Goal: Information Seeking & Learning: Learn about a topic

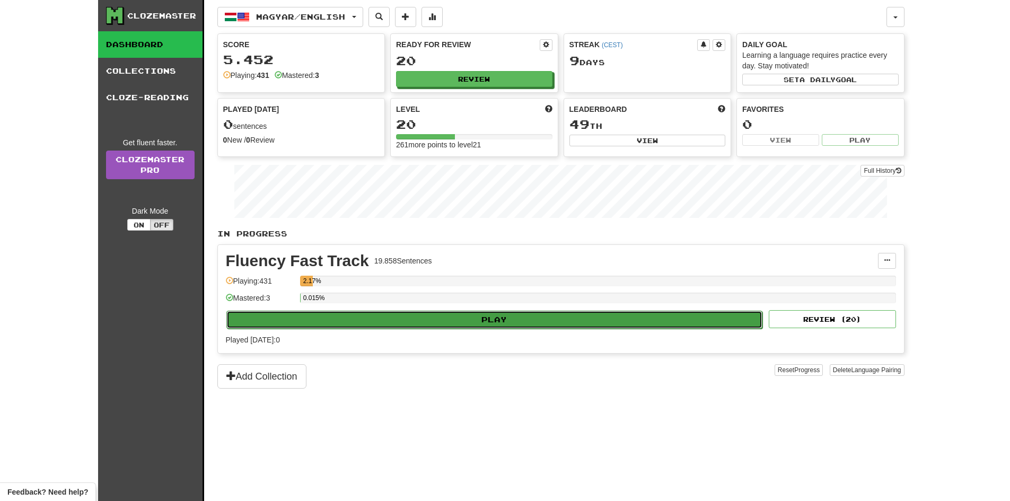
click at [427, 318] on button "Play" at bounding box center [494, 320] width 537 height 18
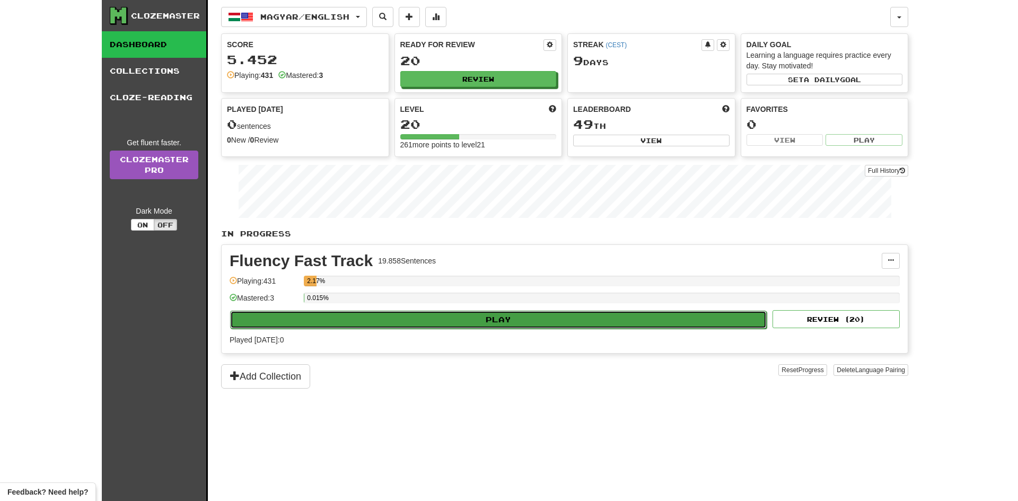
select select "**"
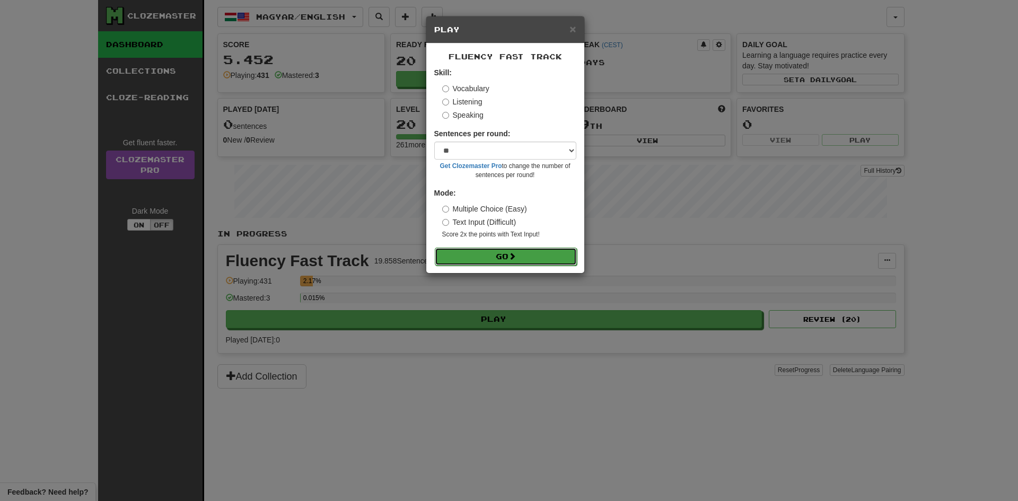
click at [498, 259] on button "Go" at bounding box center [506, 257] width 142 height 18
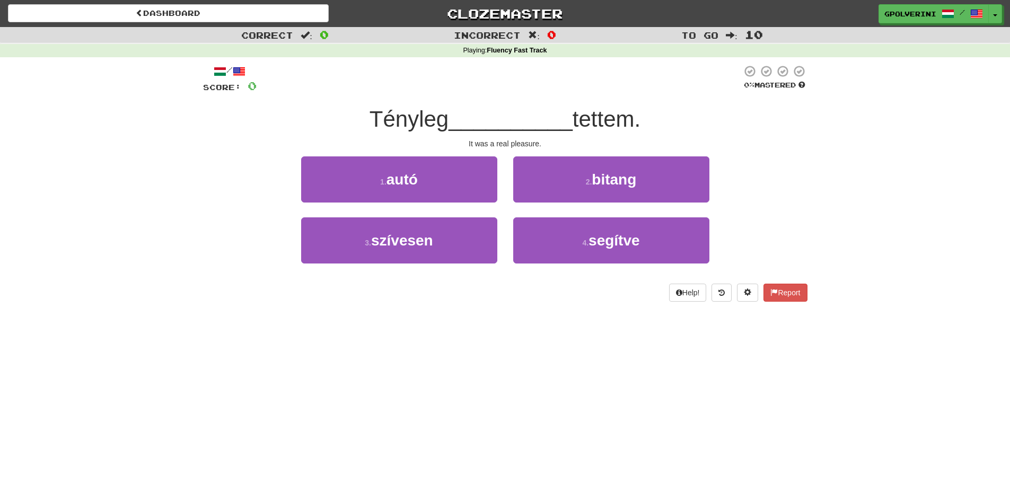
click at [613, 423] on div "Dashboard Clozemaster gpolverini / Toggle Dropdown Dashboard Leaderboard Activi…" at bounding box center [505, 250] width 1010 height 501
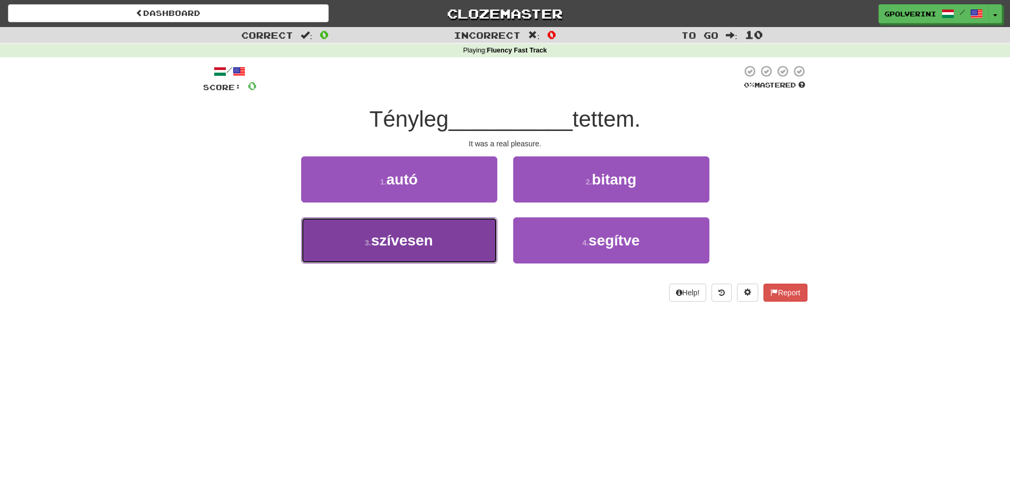
click at [453, 245] on button "3 . szívesen" at bounding box center [399, 240] width 196 height 46
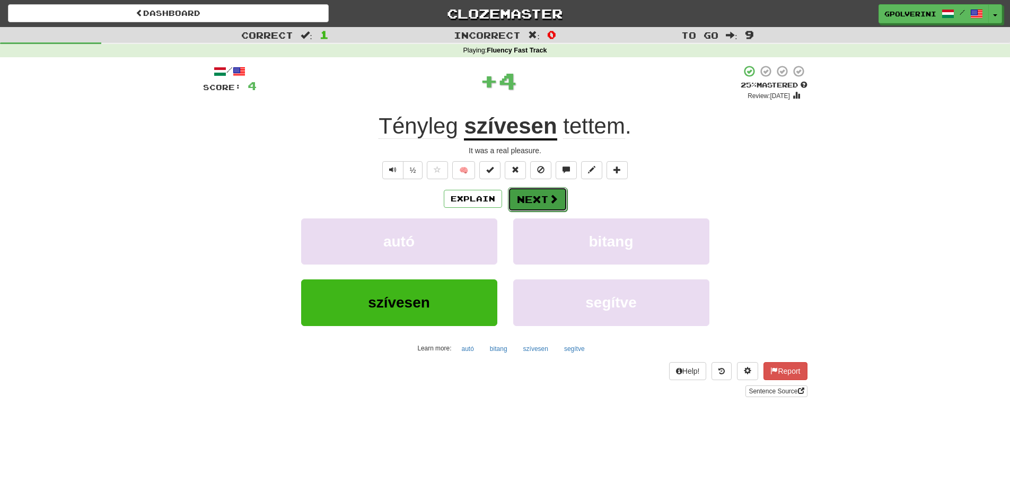
click at [521, 201] on button "Next" at bounding box center [537, 199] width 59 height 24
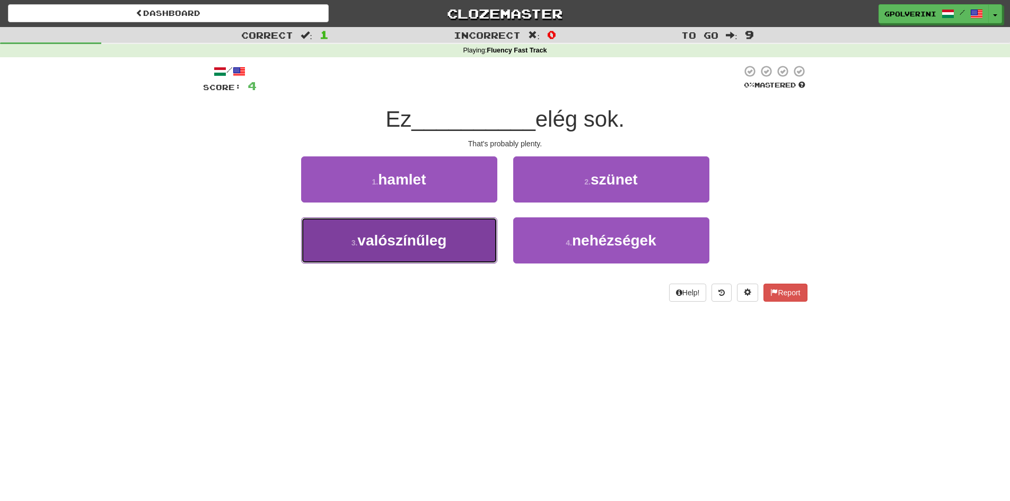
click at [387, 249] on button "3 . valószínűleg" at bounding box center [399, 240] width 196 height 46
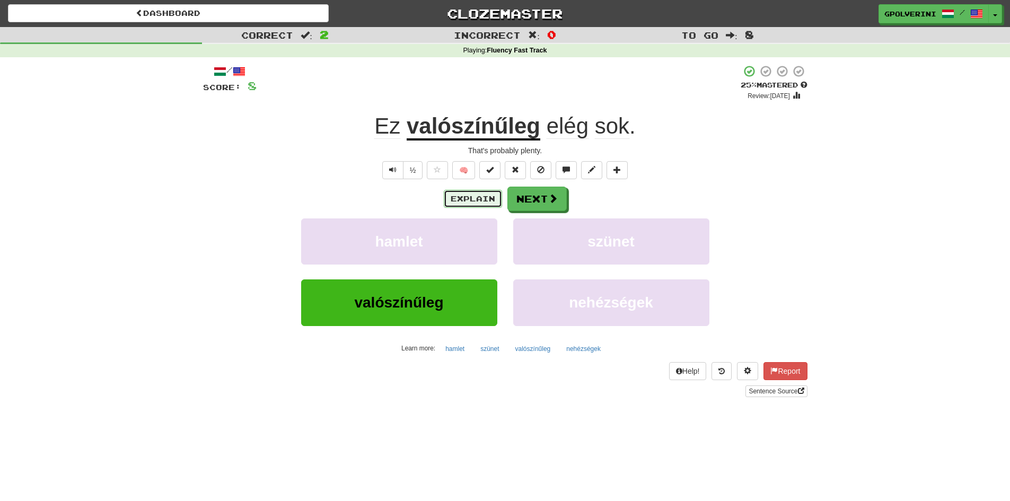
click at [464, 198] on button "Explain" at bounding box center [473, 199] width 58 height 18
